Goal: Task Accomplishment & Management: Complete application form

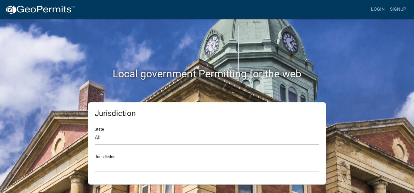
click at [162, 138] on select "All [US_STATE] [US_STATE] [US_STATE] [US_STATE] [US_STATE] [US_STATE] [US_STATE…" at bounding box center [207, 137] width 224 height 13
select select "[US_STATE]"
click at [95, 131] on select "All [US_STATE] [US_STATE] [US_STATE] [US_STATE] [US_STATE] [US_STATE] [US_STATE…" at bounding box center [207, 137] width 224 height 13
click at [232, 163] on select "City of Charlestown, Indiana City of Jeffersonville, Indiana City of Logansport…" at bounding box center [207, 165] width 224 height 13
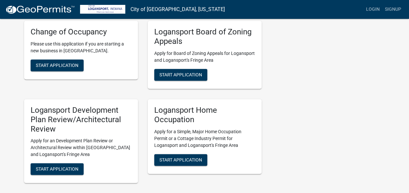
scroll to position [390, 0]
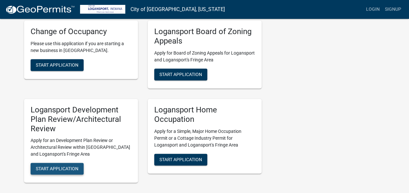
click at [66, 166] on span "Start Application" at bounding box center [57, 168] width 43 height 5
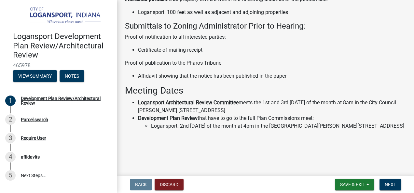
scroll to position [304, 0]
click at [394, 182] on span "Next" at bounding box center [389, 184] width 11 height 5
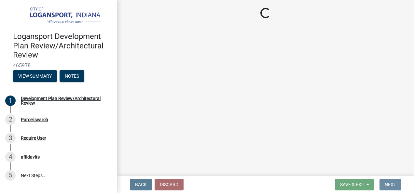
scroll to position [0, 0]
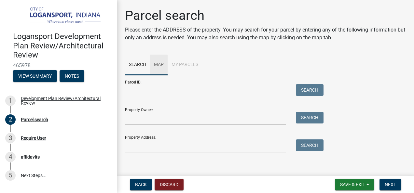
click at [160, 62] on link "Map" at bounding box center [159, 65] width 18 height 21
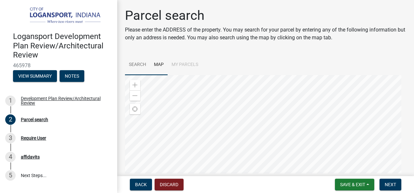
click at [135, 64] on link "Search" at bounding box center [137, 65] width 25 height 21
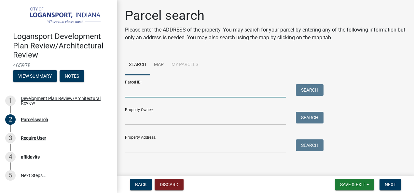
click at [140, 91] on input "Parcel ID:" at bounding box center [205, 90] width 161 height 13
type input "408 E. Broadway"
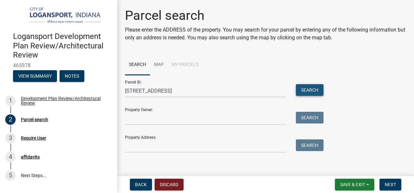
click at [301, 93] on button "Search" at bounding box center [310, 90] width 28 height 12
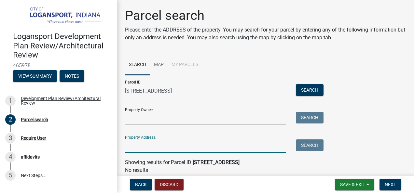
click at [155, 141] on input "Property Address:" at bounding box center [205, 145] width 161 height 13
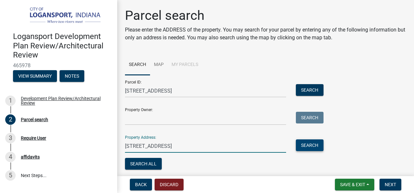
type input "408 E. Broadway"
click at [313, 148] on button "Search" at bounding box center [310, 145] width 28 height 12
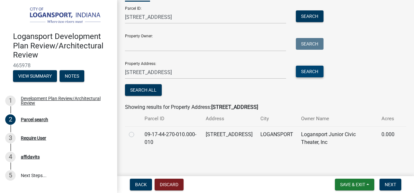
scroll to position [75, 0]
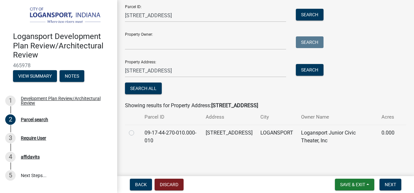
click at [137, 129] on label at bounding box center [137, 129] width 0 height 0
click at [137, 131] on input "radio" at bounding box center [139, 131] width 4 height 4
radio input "true"
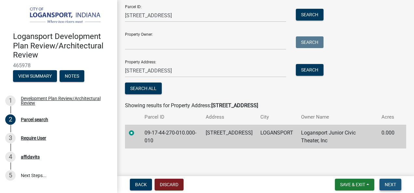
click at [391, 182] on span "Next" at bounding box center [389, 184] width 11 height 5
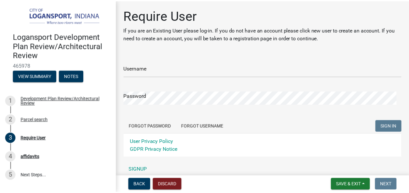
scroll to position [28, 0]
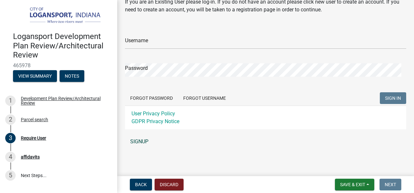
click at [138, 140] on link "SIGNUP" at bounding box center [265, 141] width 281 height 13
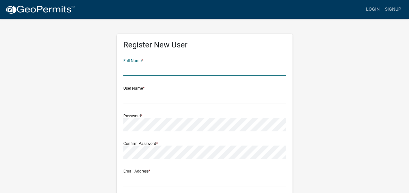
click at [164, 67] on input "text" at bounding box center [204, 69] width 163 height 13
type input "Logansport Junior Civic Theater"
type input "logansportjct@gmail.com"
type input "824 16th St"
type input "Logansport"
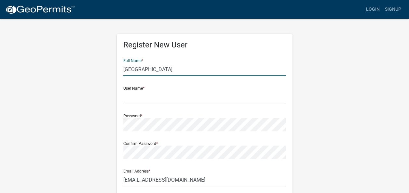
type input "in"
type input "46947"
type input "5746010074"
click at [187, 68] on input "Samantha L Hunnicutt" at bounding box center [204, 69] width 163 height 13
type input "S"
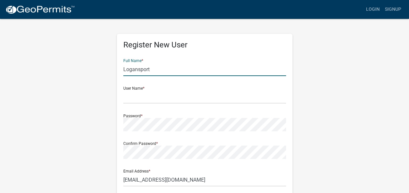
type input "Logansport Junior Civic Theater"
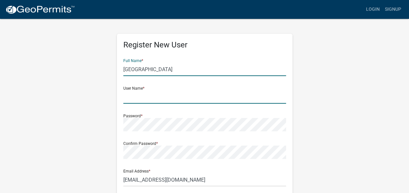
click at [182, 100] on input "text" at bounding box center [204, 96] width 163 height 13
type input "LogansportJCT"
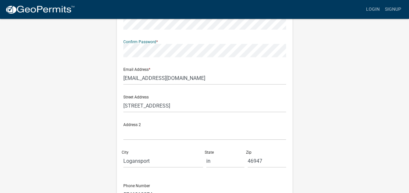
scroll to position [104, 0]
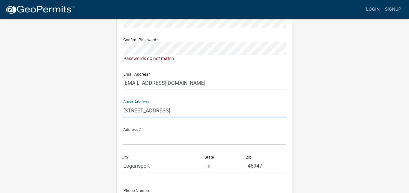
click at [155, 102] on div "Street Address 824 16th St" at bounding box center [204, 106] width 163 height 22
type input "8"
type input "408 E. Broadway"
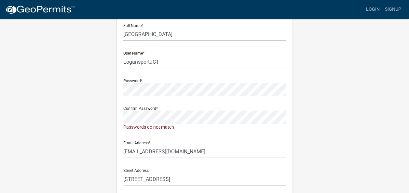
scroll to position [38, 0]
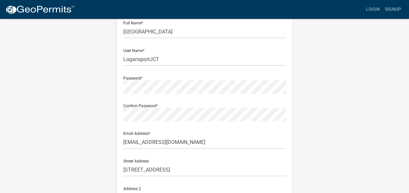
click at [320, 137] on div "Register New User Full Name * Logansport Junior Civic Theater User Name * Logan…" at bounding box center [204, 154] width 371 height 348
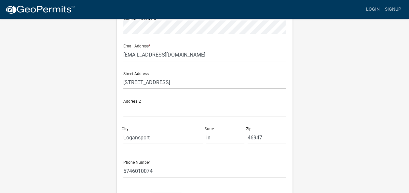
scroll to position [142, 0]
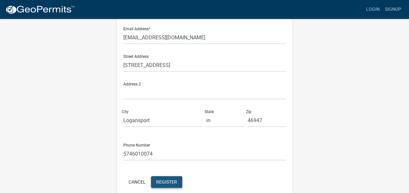
click at [170, 180] on span "Register" at bounding box center [166, 181] width 21 height 5
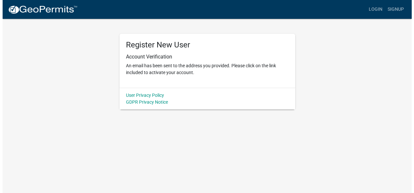
scroll to position [0, 0]
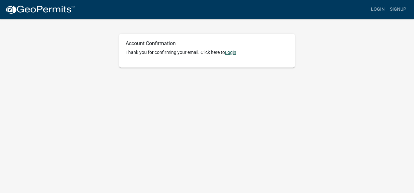
click at [230, 53] on link "Login" at bounding box center [230, 52] width 11 height 5
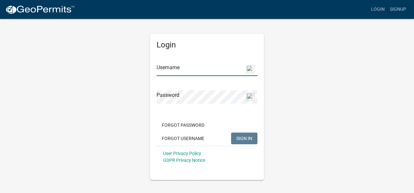
type input "LogansportJCT"
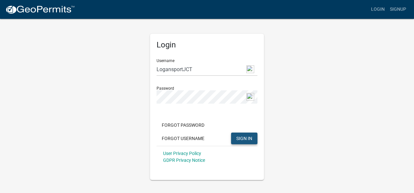
click at [246, 138] on span "SIGN IN" at bounding box center [244, 138] width 16 height 5
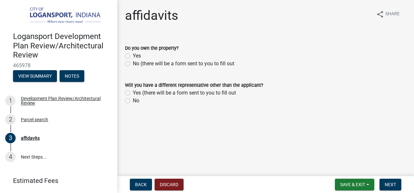
click at [127, 52] on div "Yes" at bounding box center [265, 56] width 281 height 8
click at [133, 55] on label "Yes" at bounding box center [137, 56] width 8 height 8
click at [133, 55] on input "Yes" at bounding box center [135, 54] width 4 height 4
radio input "true"
click at [133, 100] on label "No" at bounding box center [136, 101] width 7 height 8
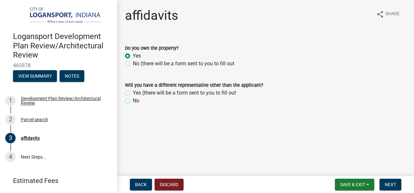
click at [133, 100] on input "No" at bounding box center [135, 99] width 4 height 4
radio input "true"
click at [394, 185] on span "Next" at bounding box center [389, 184] width 11 height 5
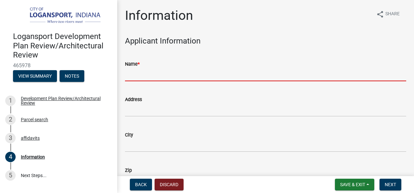
click at [301, 72] on input "Name *" at bounding box center [265, 74] width 281 height 13
type input "Logansport Junior Civic Theater"
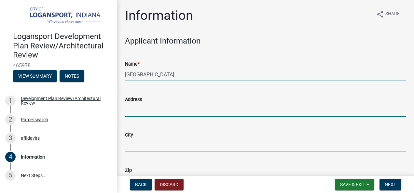
type input "408 E. Broadway"
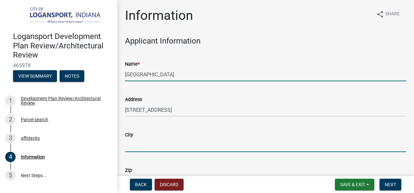
type input "Logansport"
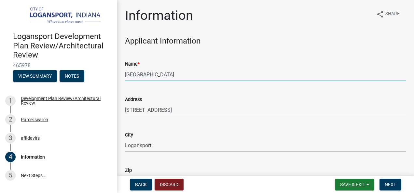
type input "5746010074"
type input "logansportjct@gmail.com"
click at [234, 93] on div "Address 408 E. Broadway" at bounding box center [265, 101] width 281 height 30
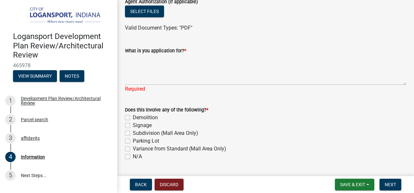
scroll to position [427, 0]
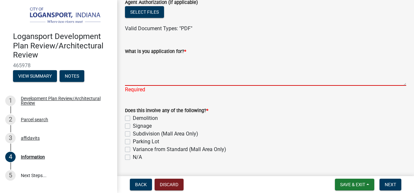
click at [202, 82] on textarea "What is you application for? *" at bounding box center [265, 70] width 281 height 31
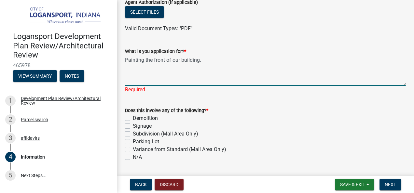
type textarea "Painting the front of our building."
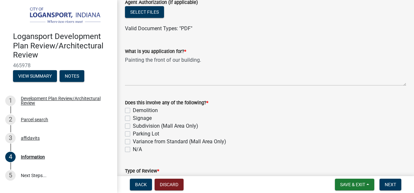
click at [126, 157] on wm-data-entity-input "Does this involve any of the following? * Demolition Signage Subdivision (Mall …" at bounding box center [265, 125] width 281 height 68
click at [133, 150] on label "N/A" at bounding box center [137, 150] width 9 height 8
click at [133, 150] on input "N/A" at bounding box center [135, 148] width 4 height 4
checkbox input "true"
checkbox input "false"
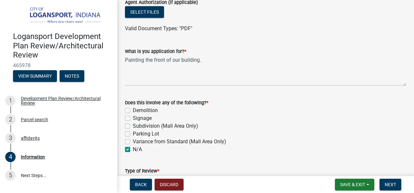
checkbox input "false"
checkbox input "true"
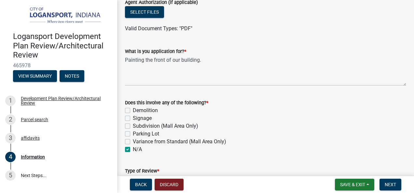
scroll to position [475, 0]
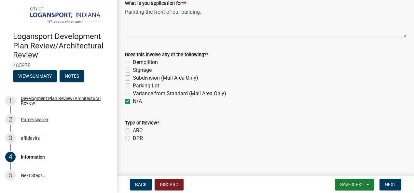
click at [133, 137] on label "DPR" at bounding box center [138, 139] width 10 height 8
click at [133, 137] on input "DPR" at bounding box center [135, 137] width 4 height 4
radio input "true"
click at [390, 183] on span "Next" at bounding box center [389, 184] width 11 height 5
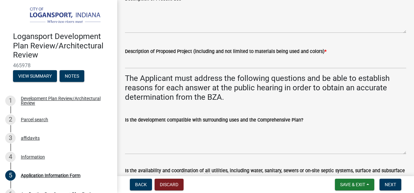
scroll to position [50, 0]
